Goal: Transaction & Acquisition: Purchase product/service

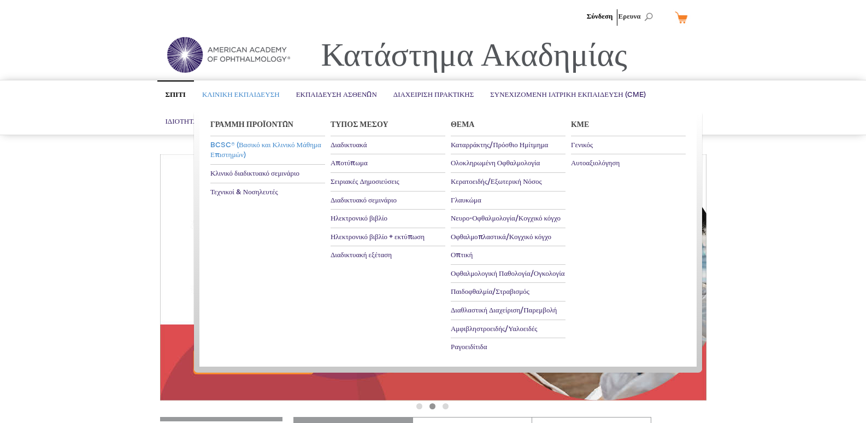
click at [238, 148] on font "BCSC® (Βασικό και Κλινικό Μάθημα Επιστημών)" at bounding box center [265, 149] width 111 height 19
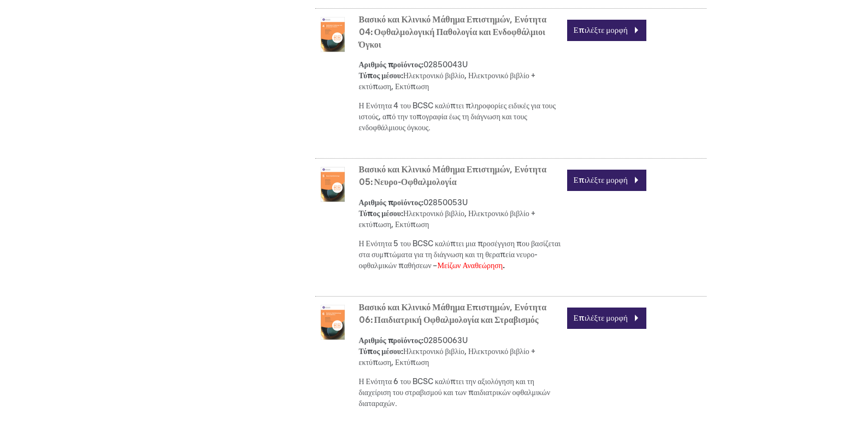
scroll to position [1039, 0]
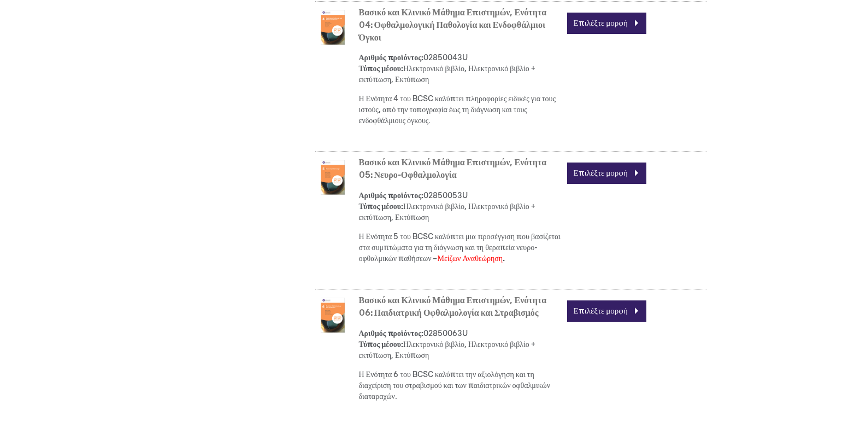
drag, startPoint x: 510, startPoint y: 260, endPoint x: 436, endPoint y: 269, distance: 74.4
click at [436, 269] on div "Βασικό και Κλινικό Μάθημα Επιστημών, Ενότητα 05: Νευρο-Οφθαλμολογία Αριθμός προ…" at bounding box center [533, 213] width 348 height 118
click at [668, 263] on div "Βασικό και Κλινικό Μάθημα Επιστημών, Ενότητα 05: Νευρο-Οφθαλμολογία Αριθμός προ…" at bounding box center [533, 213] width 348 height 118
click at [635, 176] on link "Επιλέξτε μορφή" at bounding box center [606, 172] width 79 height 21
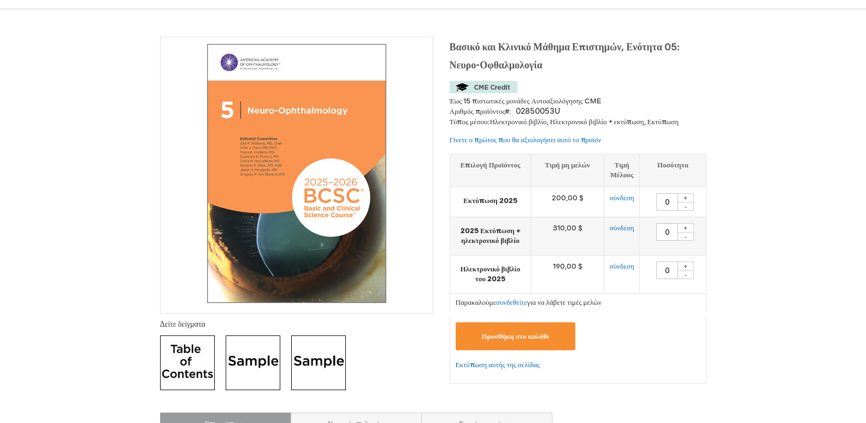
scroll to position [164, 0]
drag, startPoint x: 542, startPoint y: 194, endPoint x: 599, endPoint y: 200, distance: 57.2
click at [599, 200] on td "200,00 $" at bounding box center [567, 201] width 73 height 30
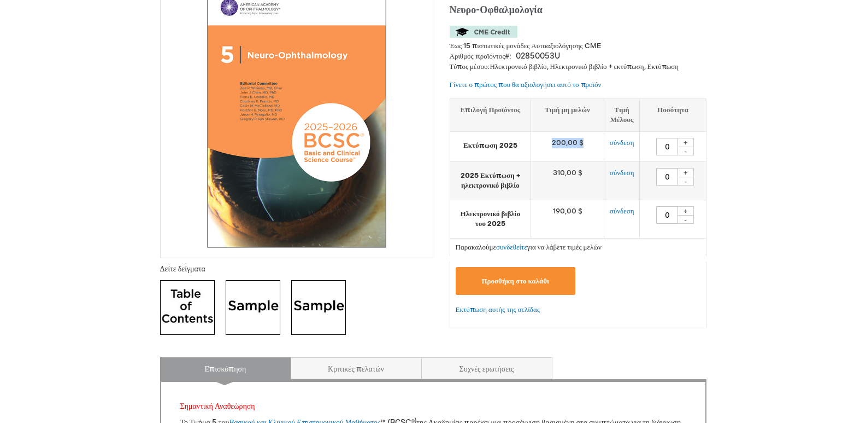
scroll to position [109, 0]
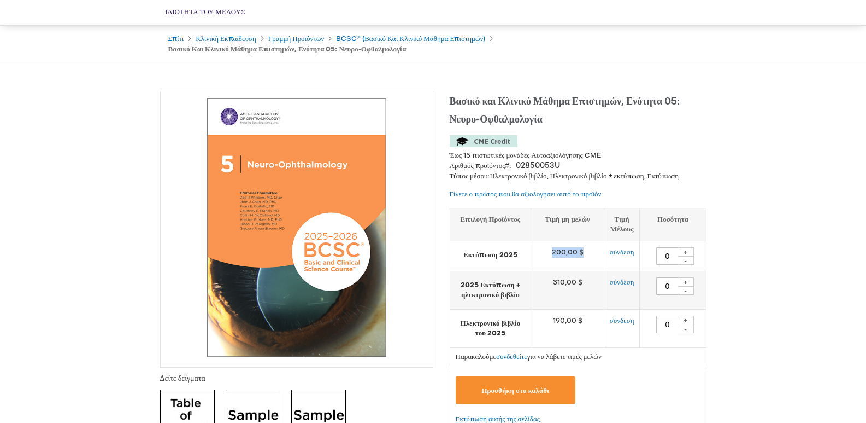
click at [591, 257] on td "200,00 $" at bounding box center [567, 256] width 73 height 30
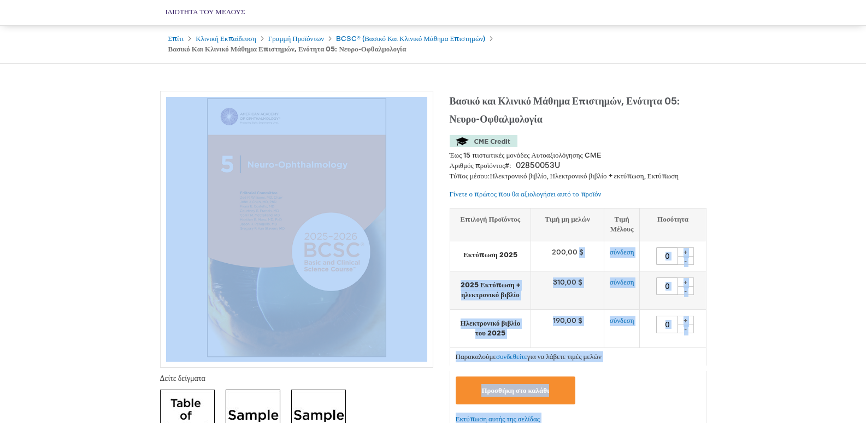
drag, startPoint x: 591, startPoint y: 256, endPoint x: 343, endPoint y: 215, distance: 251.1
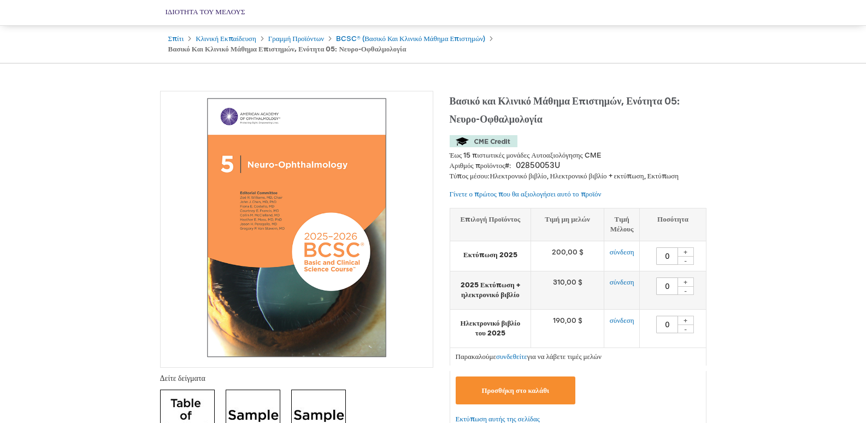
drag, startPoint x: 587, startPoint y: 250, endPoint x: 549, endPoint y: 251, distance: 37.7
click at [549, 251] on td "200,00 $" at bounding box center [567, 256] width 73 height 30
drag, startPoint x: 547, startPoint y: 250, endPoint x: 589, endPoint y: 253, distance: 41.6
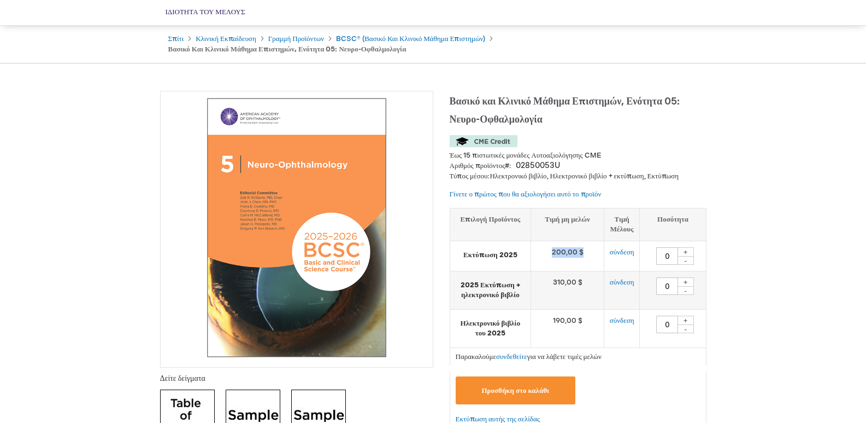
click at [589, 253] on td "200,00 $" at bounding box center [567, 256] width 73 height 30
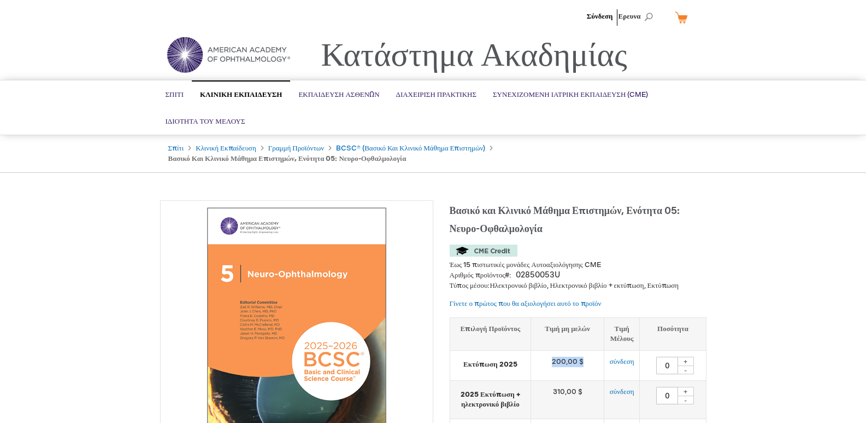
scroll to position [164, 0]
